Goal: Leave review/rating: Leave review/rating

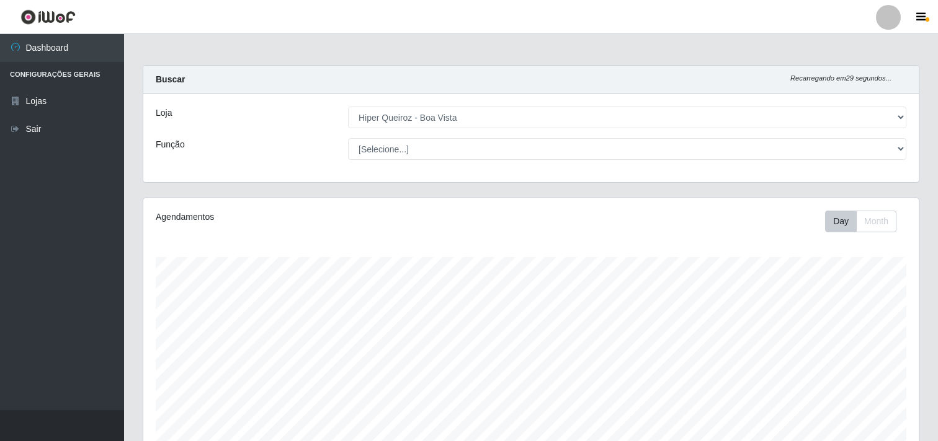
select select "514"
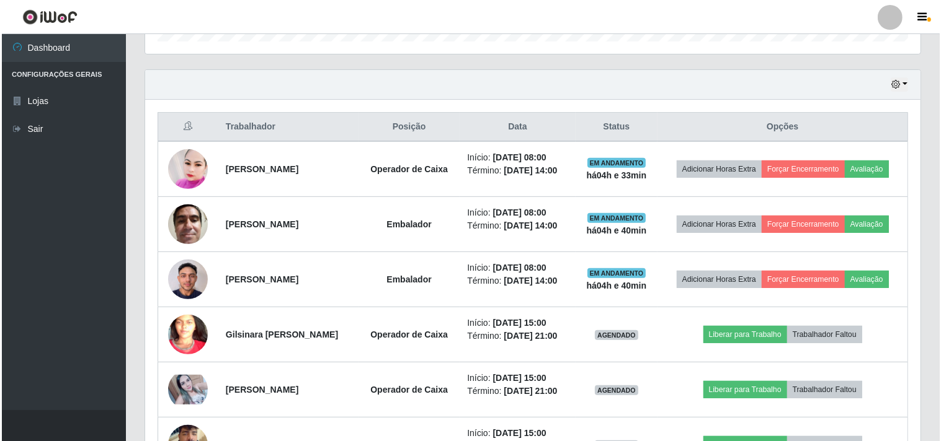
scroll to position [413, 0]
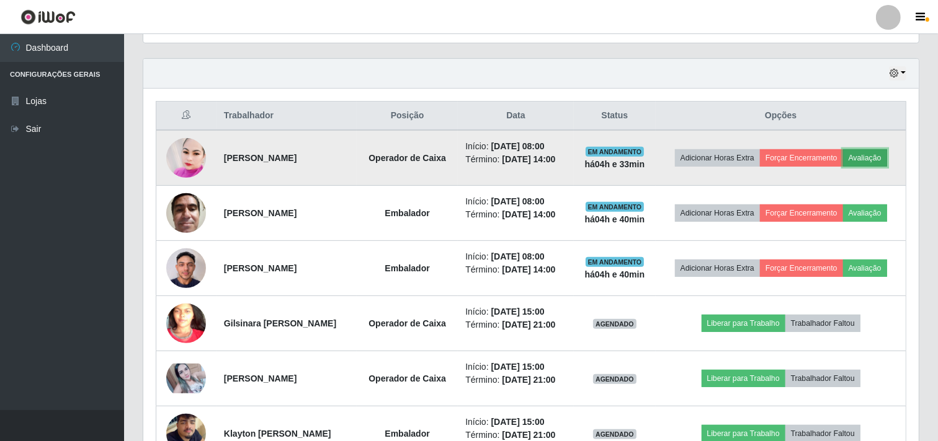
click at [885, 153] on button "Avaliação" at bounding box center [865, 157] width 44 height 17
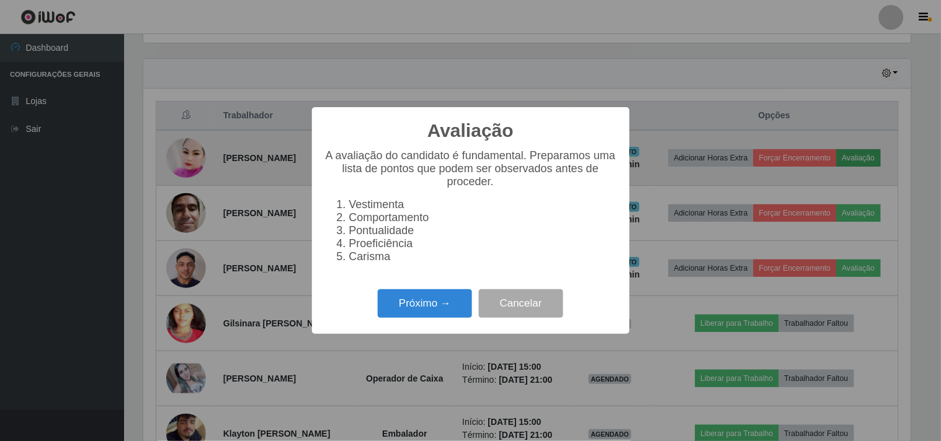
scroll to position [257, 767]
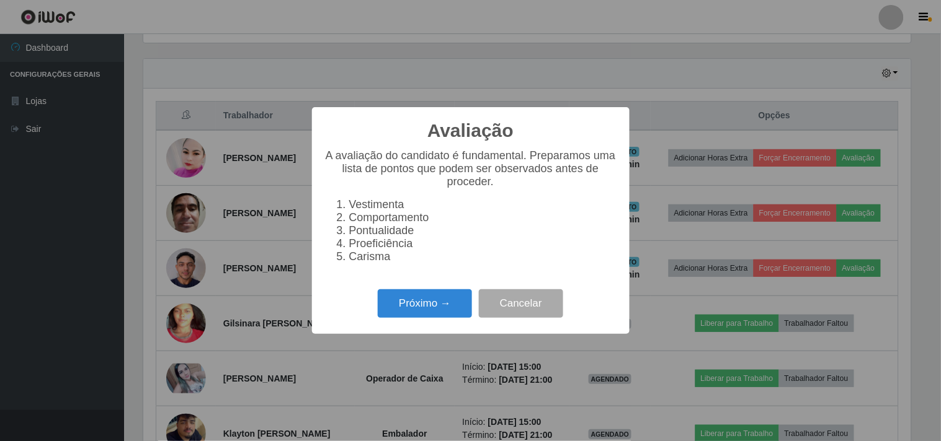
click at [448, 321] on div "Próximo → Cancelar" at bounding box center [470, 303] width 293 height 35
click at [457, 304] on button "Próximo →" at bounding box center [425, 304] width 94 height 29
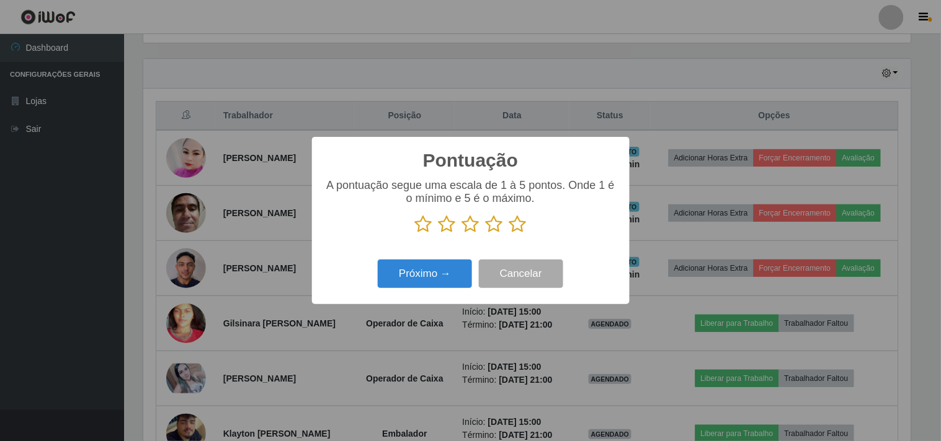
scroll to position [619797, 619287]
click at [517, 227] on icon at bounding box center [517, 224] width 17 height 19
click at [509, 234] on input "radio" at bounding box center [509, 234] width 0 height 0
click at [425, 282] on button "Próximo →" at bounding box center [425, 274] width 94 height 29
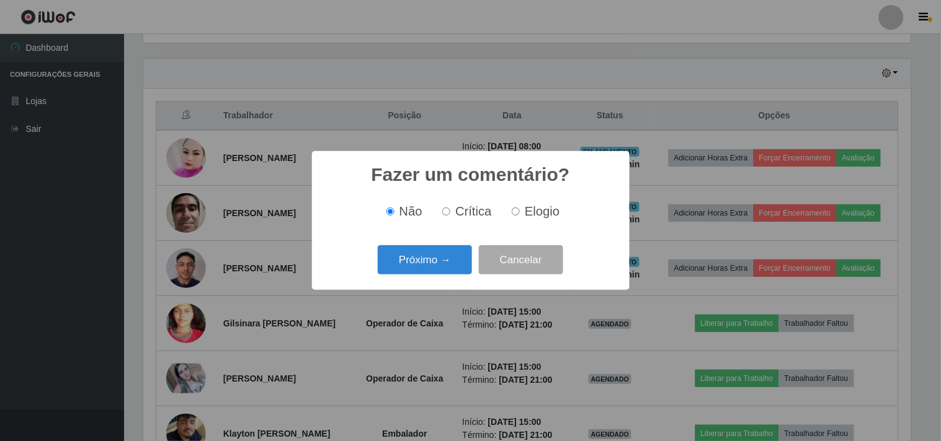
click at [523, 214] on label "Elogio" at bounding box center [533, 212] width 53 height 14
click at [520, 214] on input "Elogio" at bounding box center [516, 212] width 8 height 8
radio input "true"
click at [416, 284] on div "Fazer um comentário? × Não Crítica Elogio Próximo → Cancelar" at bounding box center [470, 220] width 317 height 139
click at [416, 275] on button "Próximo →" at bounding box center [425, 260] width 94 height 29
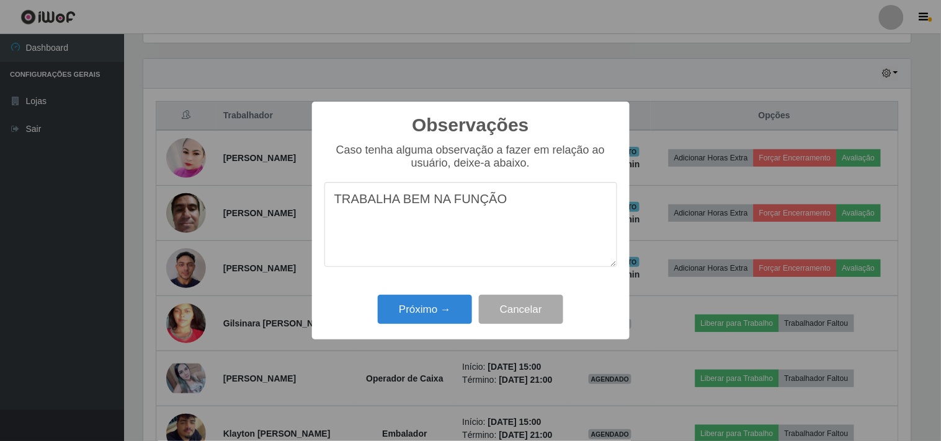
type textarea "TRABALHA BEM NA FUNÇÃO"
click at [453, 292] on div "Observações × Caso tenha alguma observação a fazer em relação ao usuário, deixe…" at bounding box center [470, 221] width 317 height 239
click at [447, 319] on button "Próximo →" at bounding box center [425, 309] width 94 height 29
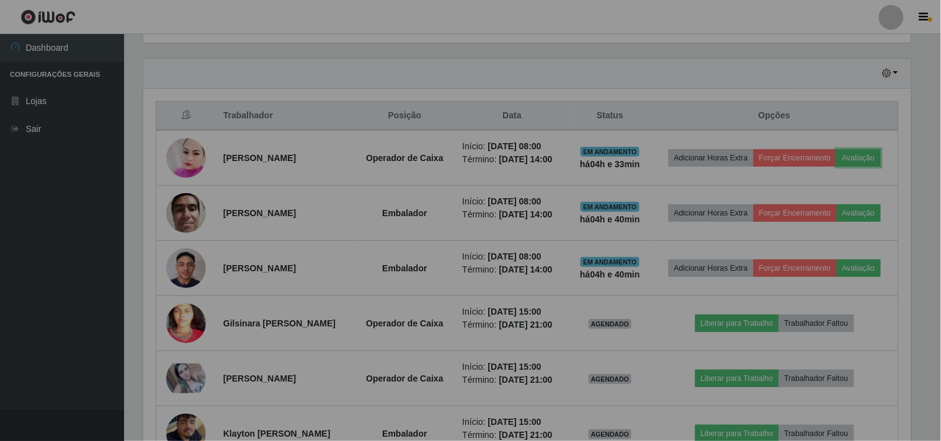
scroll to position [257, 775]
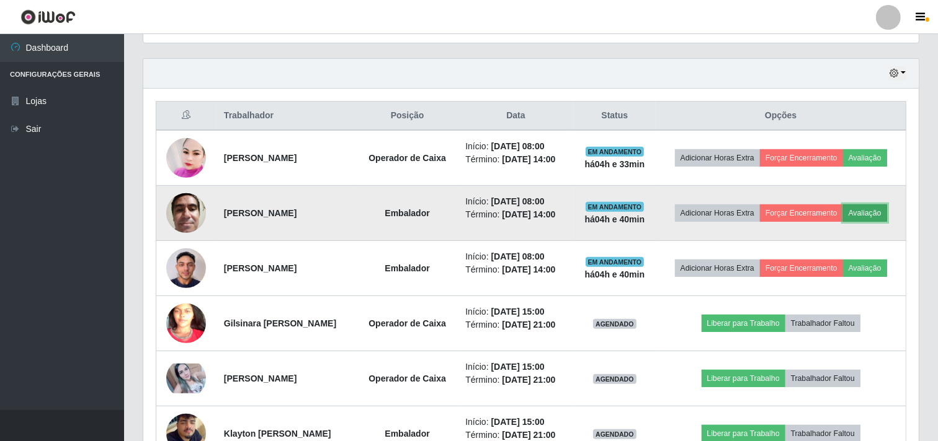
click at [884, 211] on button "Avaliação" at bounding box center [865, 213] width 44 height 17
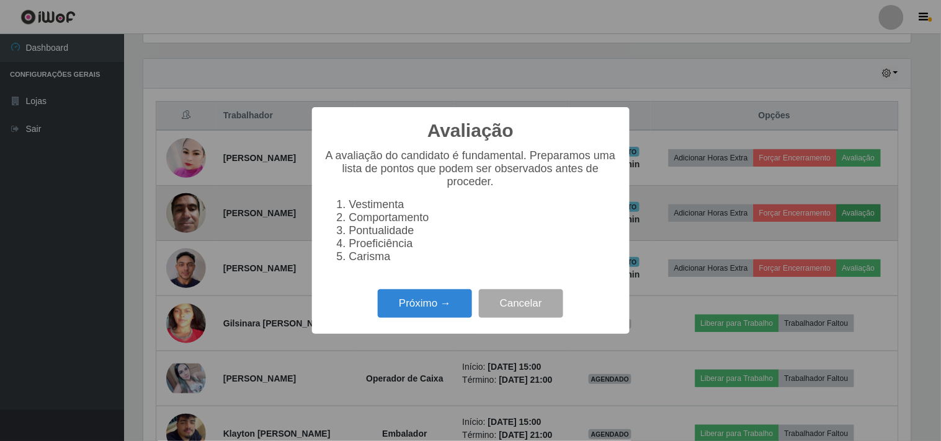
scroll to position [257, 767]
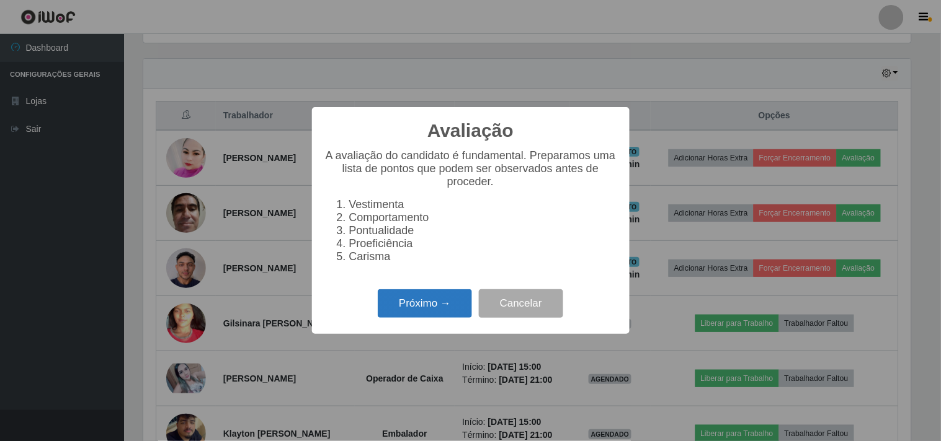
click at [450, 319] on button "Próximo →" at bounding box center [425, 304] width 94 height 29
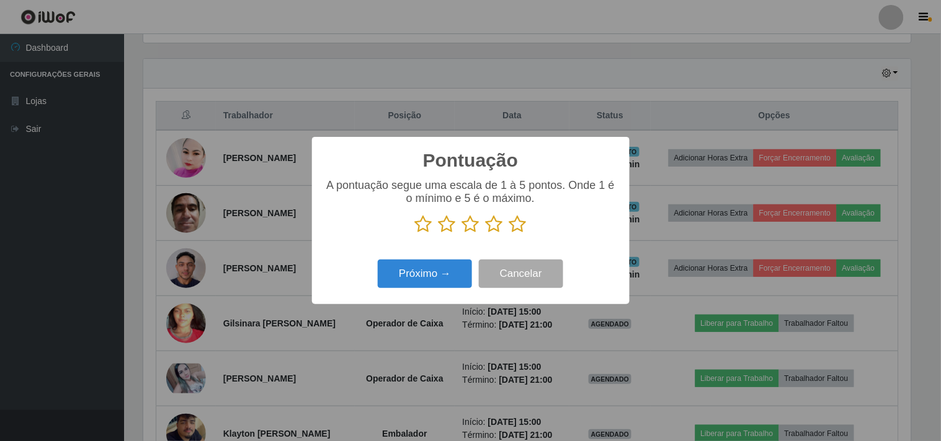
scroll to position [619797, 619287]
click at [517, 228] on icon at bounding box center [517, 224] width 17 height 19
click at [509, 234] on input "radio" at bounding box center [509, 234] width 0 height 0
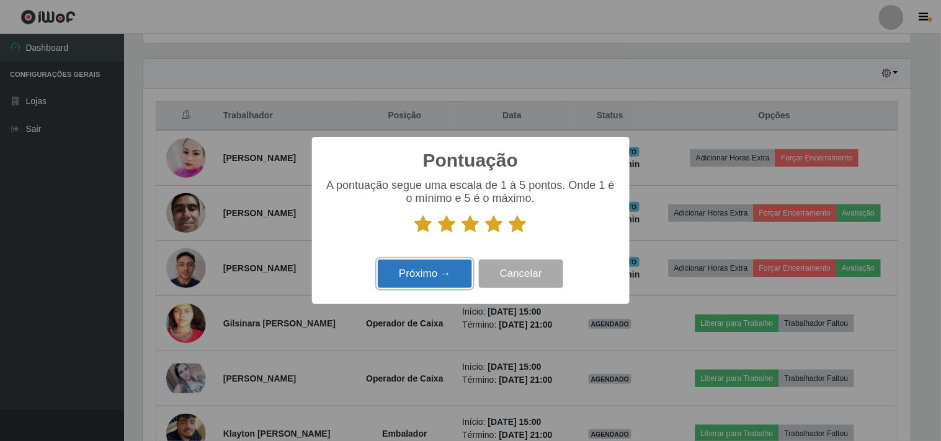
click at [434, 285] on button "Próximo →" at bounding box center [425, 274] width 94 height 29
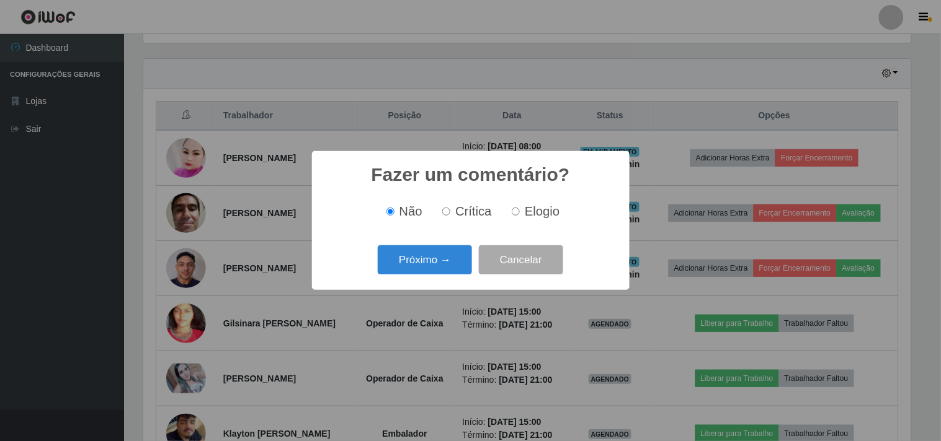
click at [521, 211] on label "Elogio" at bounding box center [533, 212] width 53 height 14
click at [520, 211] on input "Elogio" at bounding box center [516, 212] width 8 height 8
radio input "true"
click at [434, 253] on button "Próximo →" at bounding box center [425, 260] width 94 height 29
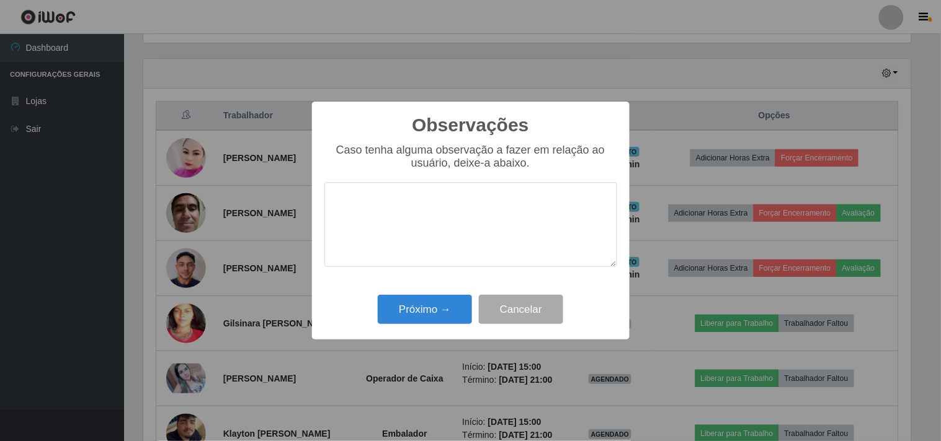
click at [426, 190] on textarea at bounding box center [470, 224] width 293 height 85
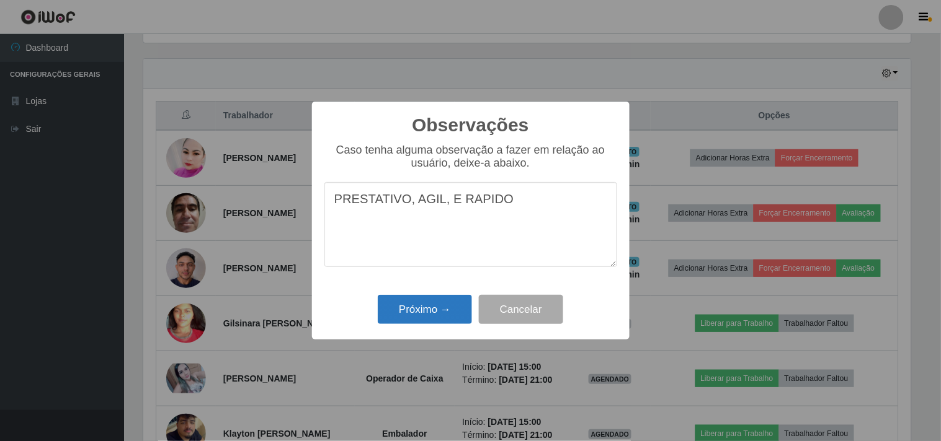
type textarea "PRESTATIVO, AGIL, E RAPIDO"
click at [399, 306] on button "Próximo →" at bounding box center [425, 309] width 94 height 29
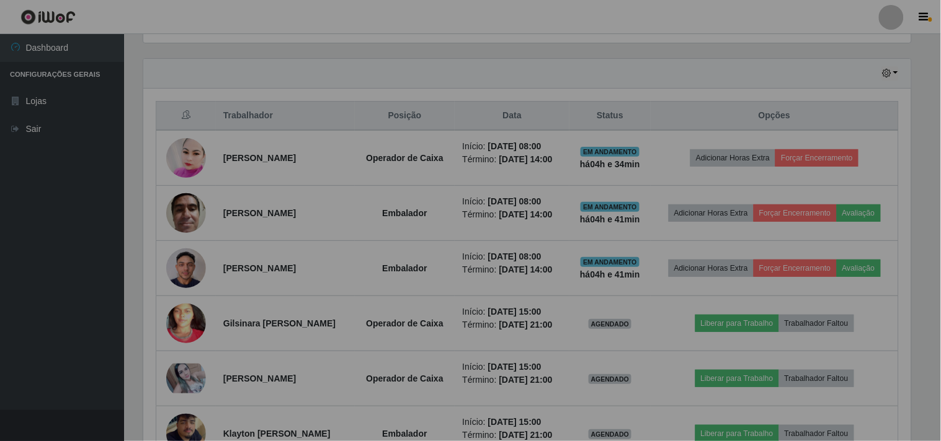
scroll to position [257, 775]
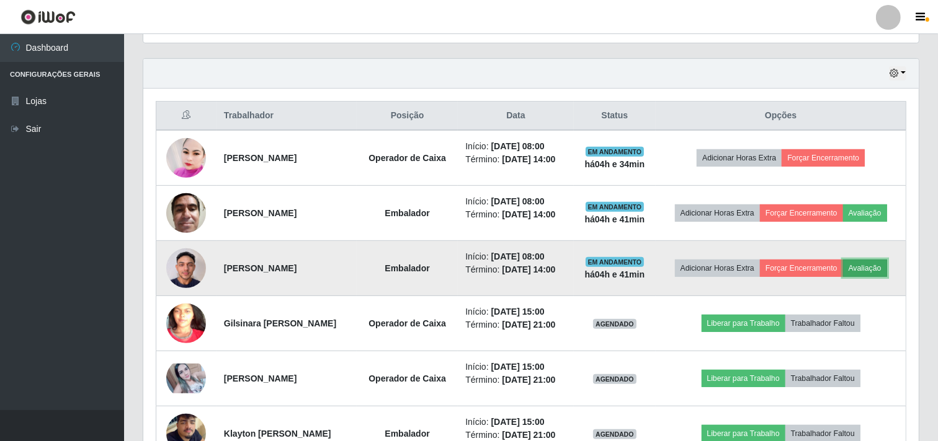
click at [885, 261] on button "Avaliação" at bounding box center [865, 268] width 44 height 17
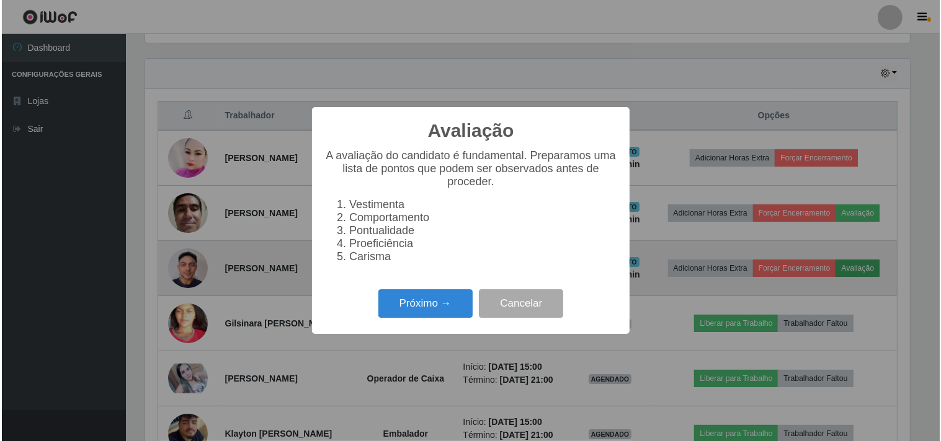
scroll to position [257, 767]
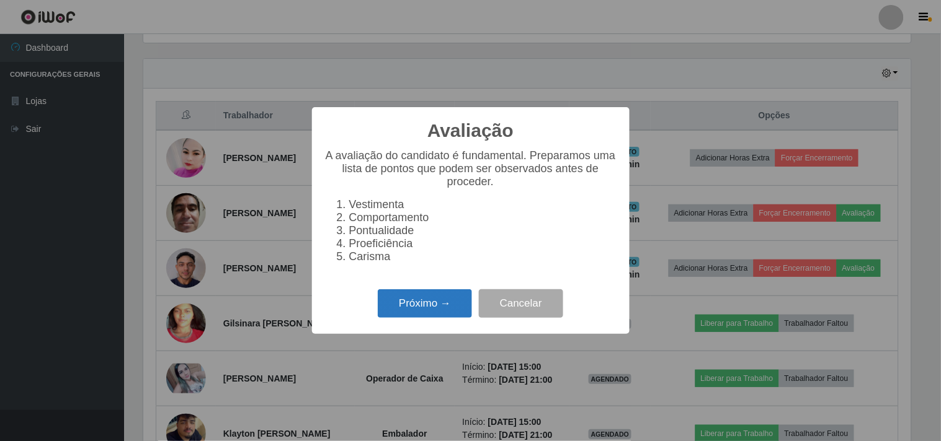
click at [435, 299] on button "Próximo →" at bounding box center [425, 304] width 94 height 29
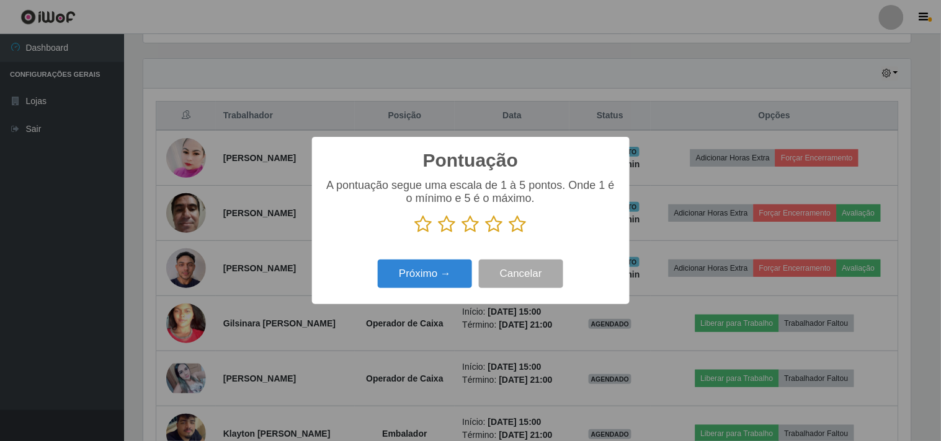
scroll to position [619797, 619287]
click at [493, 224] on icon at bounding box center [494, 224] width 17 height 19
click at [486, 234] on input "radio" at bounding box center [486, 234] width 0 height 0
click at [446, 271] on button "Próximo →" at bounding box center [425, 274] width 94 height 29
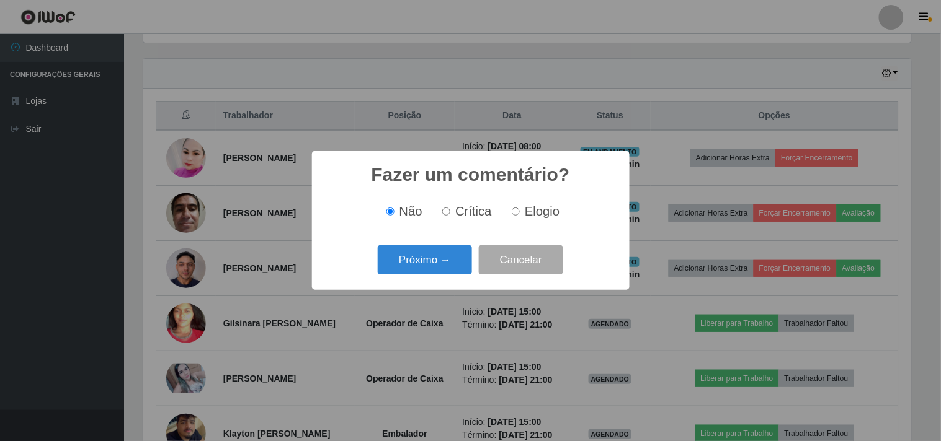
click at [460, 214] on span "Crítica" at bounding box center [473, 212] width 37 height 14
click at [450, 214] on input "Crítica" at bounding box center [446, 212] width 8 height 8
radio input "true"
click at [435, 256] on button "Próximo →" at bounding box center [425, 260] width 94 height 29
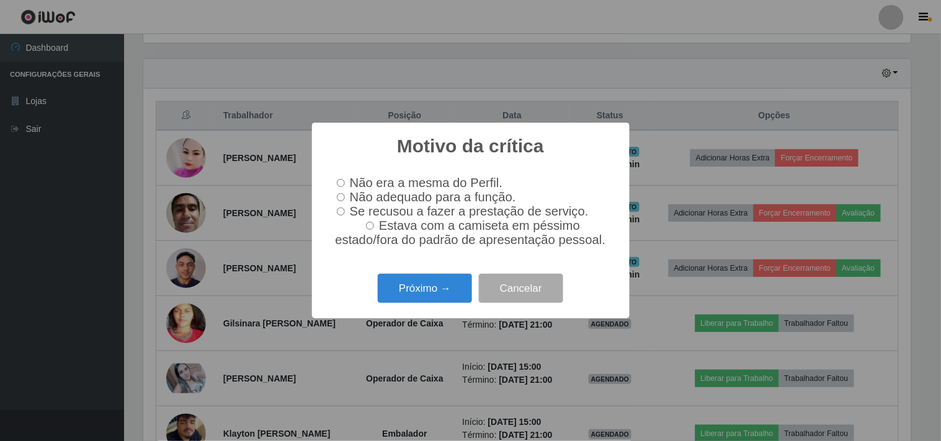
click at [351, 197] on span "Não adequado para a função." at bounding box center [433, 197] width 166 height 14
click at [345, 197] on input "Não adequado para a função." at bounding box center [341, 197] width 8 height 8
radio input "true"
click at [432, 301] on button "Próximo →" at bounding box center [425, 288] width 94 height 29
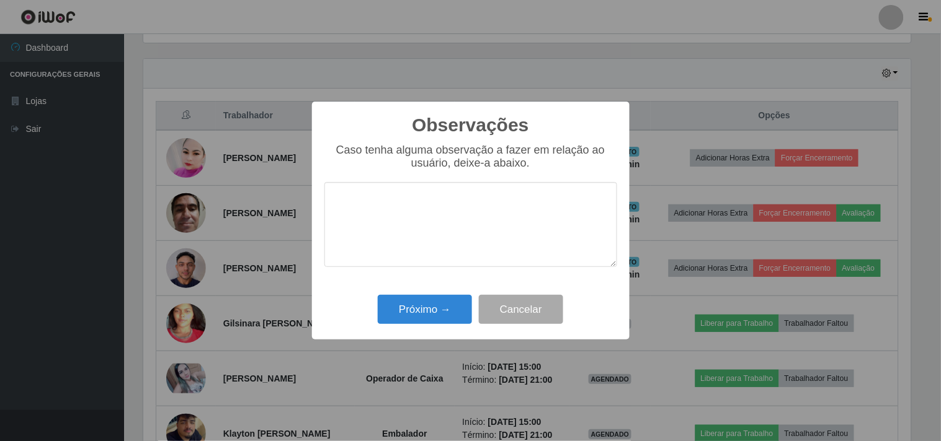
click at [430, 228] on textarea at bounding box center [470, 224] width 293 height 85
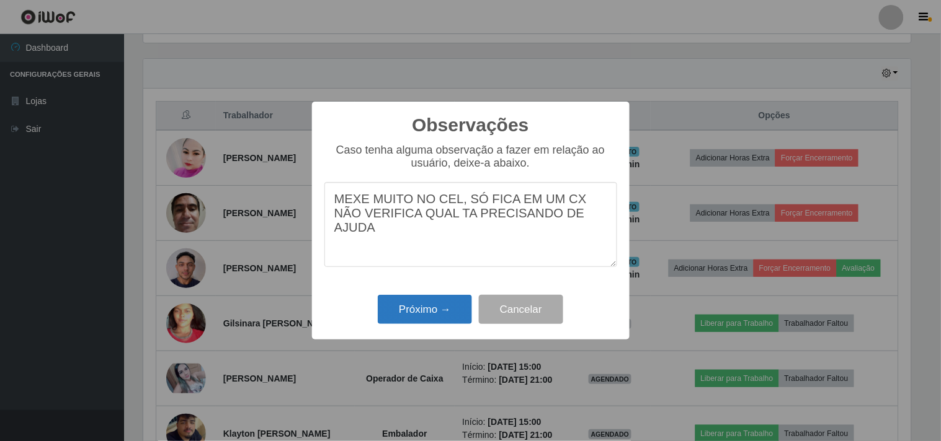
type textarea "MEXE MUITO NO CEL, SÓ FICA EM UM CX NÃO VERIFICA QUAL TA PRECISANDO DE AJUDA"
click at [438, 305] on button "Próximo →" at bounding box center [425, 309] width 94 height 29
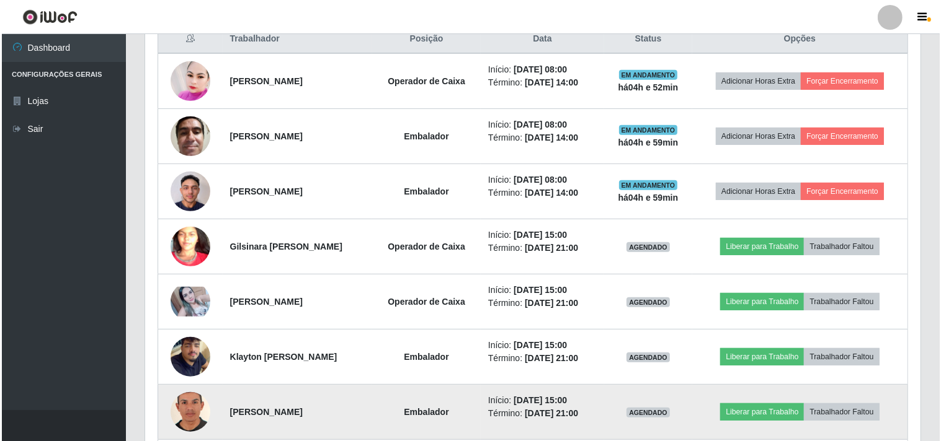
scroll to position [466, 0]
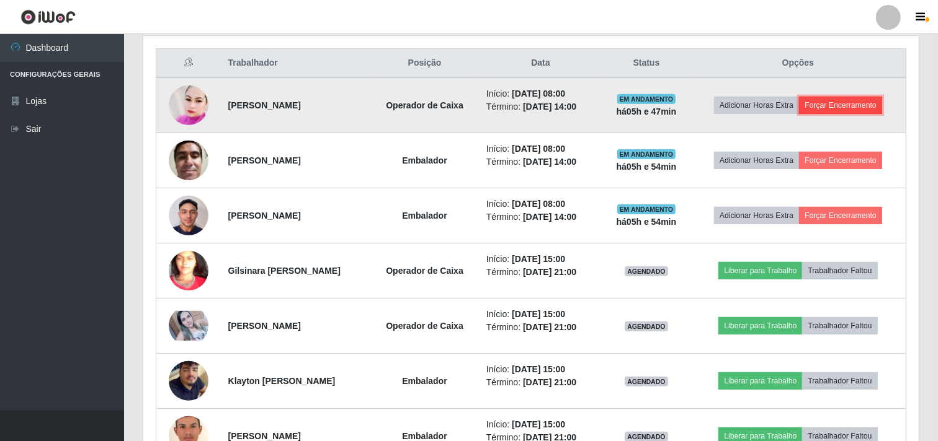
click at [853, 109] on button "Forçar Encerramento" at bounding box center [840, 105] width 83 height 17
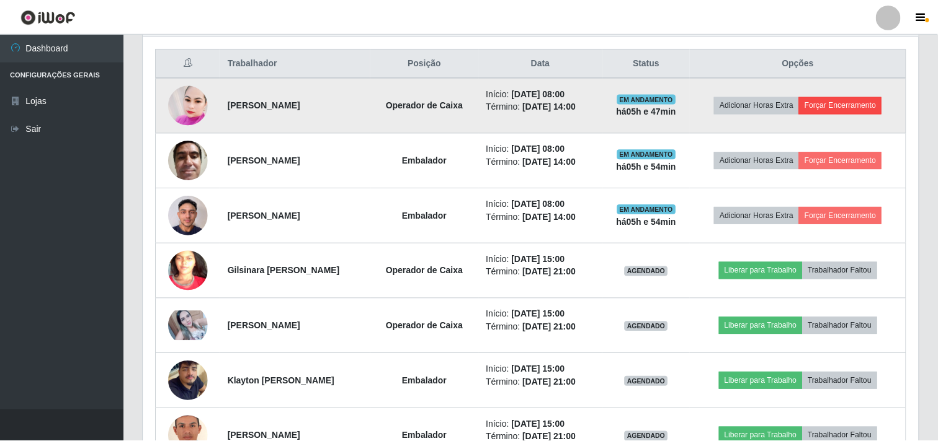
scroll to position [257, 767]
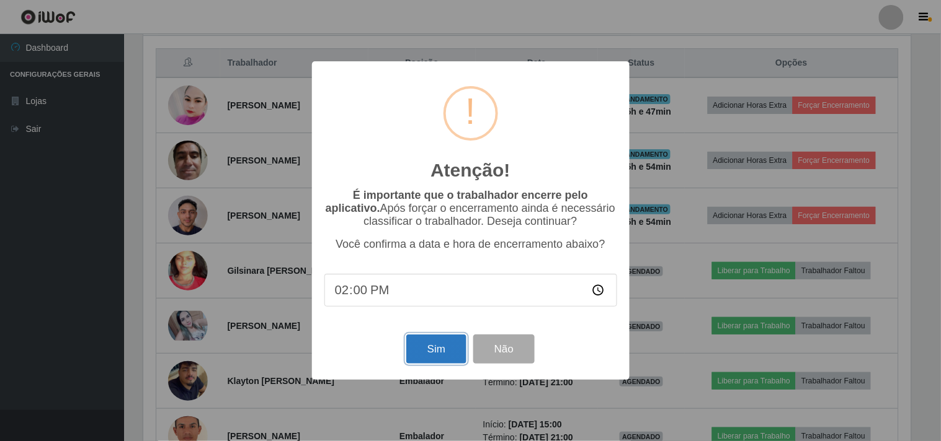
click at [423, 346] on button "Sim" at bounding box center [436, 349] width 60 height 29
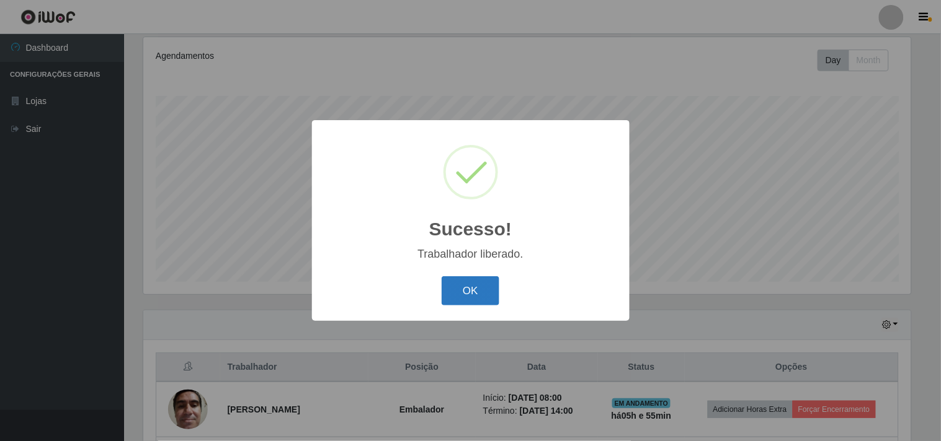
click at [471, 300] on button "OK" at bounding box center [470, 291] width 58 height 29
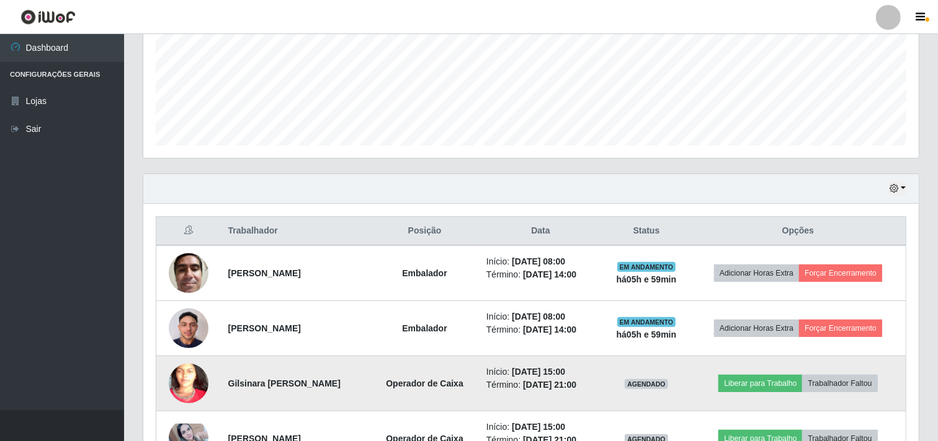
scroll to position [299, 0]
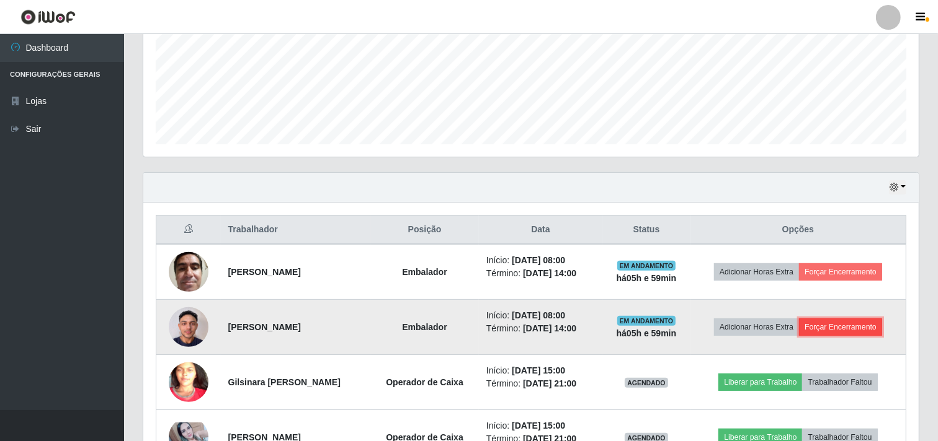
click at [836, 330] on button "Forçar Encerramento" at bounding box center [840, 327] width 83 height 17
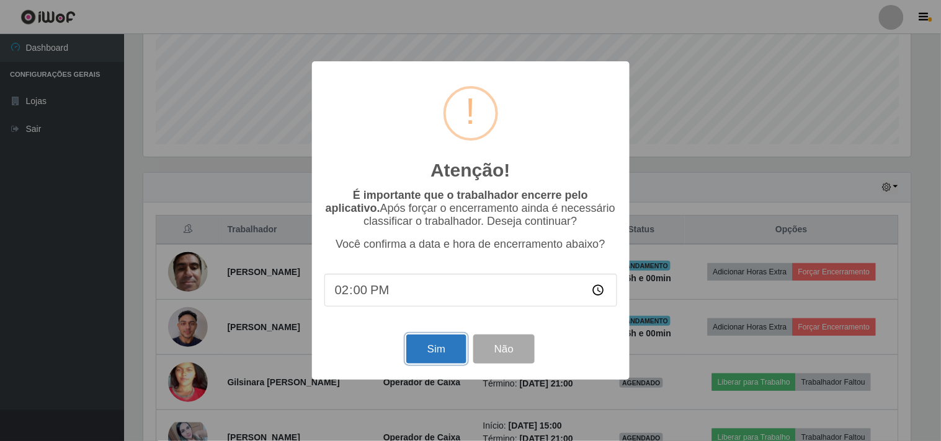
click at [428, 361] on button "Sim" at bounding box center [436, 349] width 60 height 29
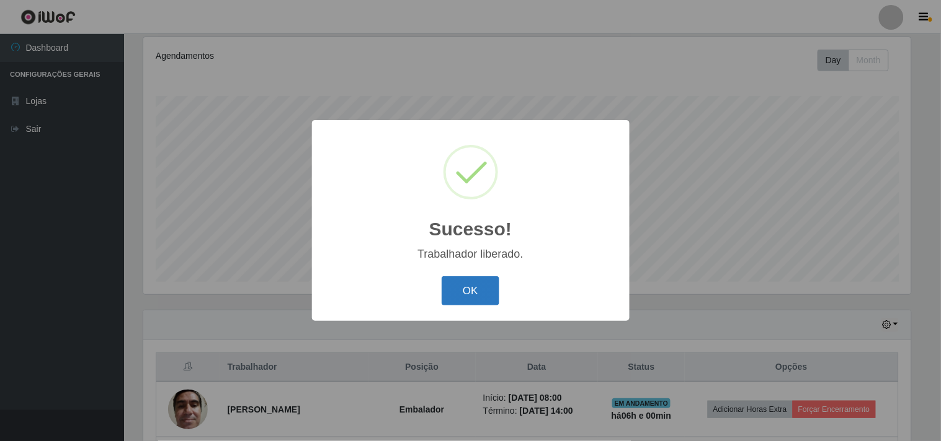
click at [470, 301] on button "OK" at bounding box center [470, 291] width 58 height 29
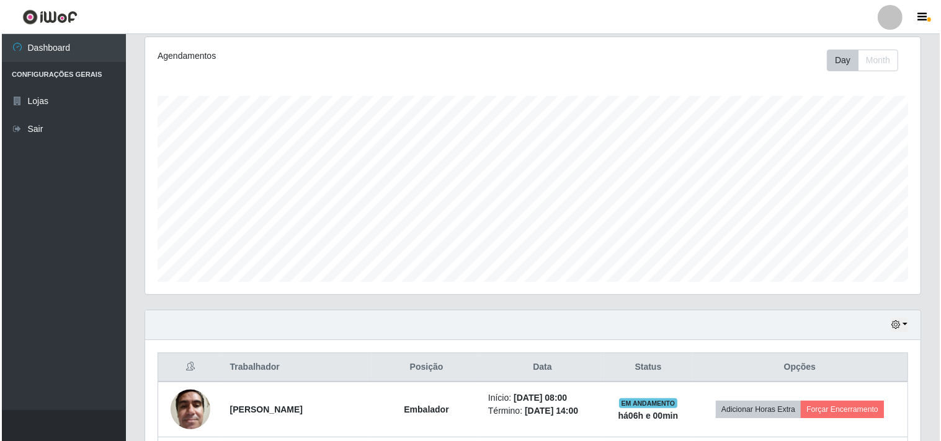
scroll to position [299, 0]
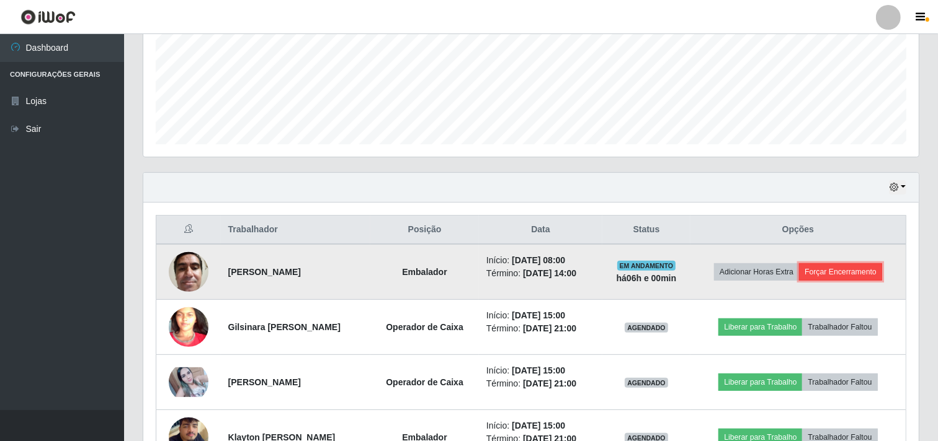
click at [835, 275] on button "Forçar Encerramento" at bounding box center [840, 272] width 83 height 17
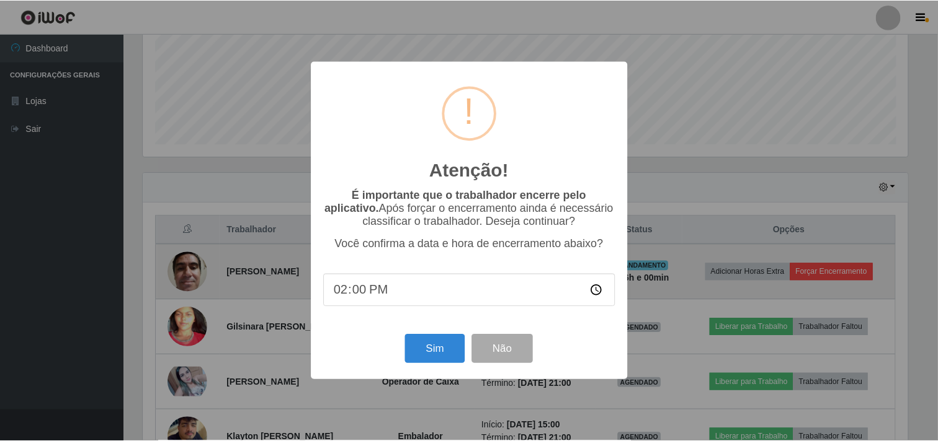
scroll to position [257, 767]
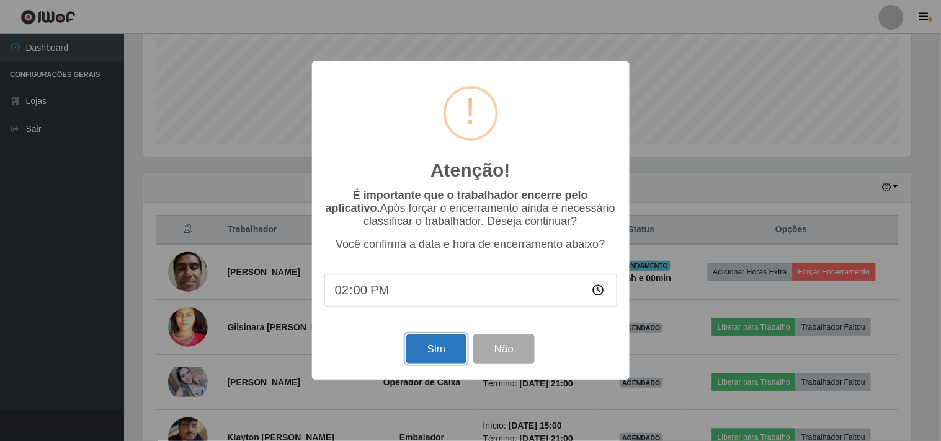
click at [409, 358] on button "Sim" at bounding box center [436, 349] width 60 height 29
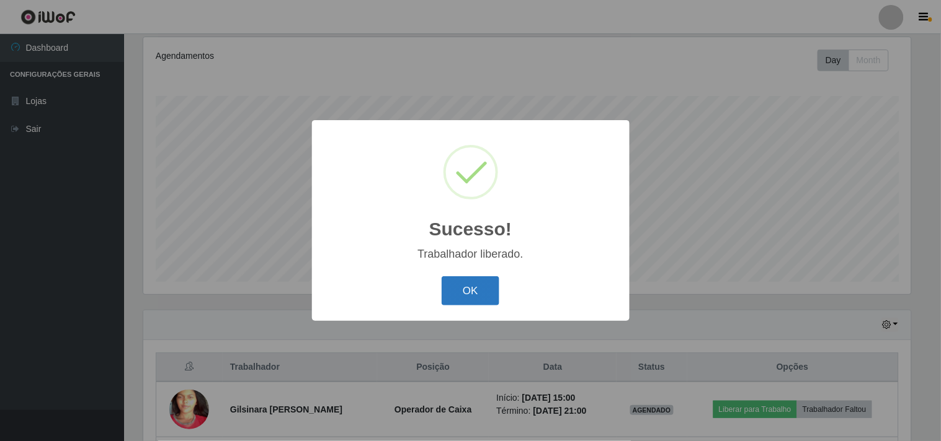
click at [455, 295] on button "OK" at bounding box center [470, 291] width 58 height 29
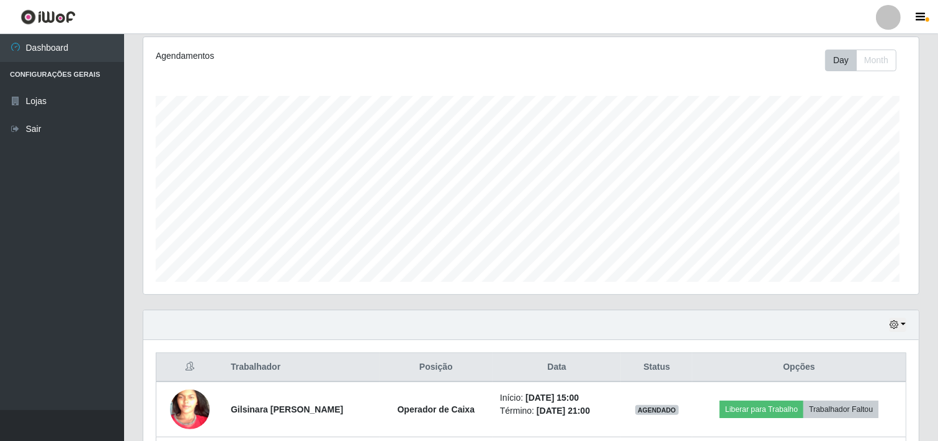
scroll to position [257, 775]
